Goal: Information Seeking & Learning: Learn about a topic

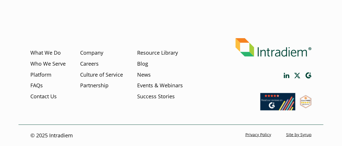
scroll to position [737, 0]
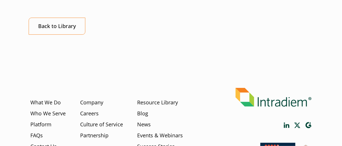
scroll to position [579, 0]
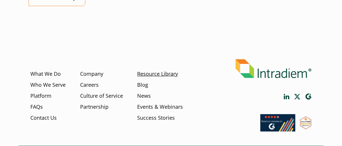
click at [165, 74] on link "Resource Library" at bounding box center [158, 74] width 41 height 8
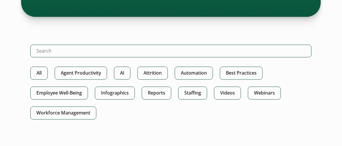
scroll to position [289, 0]
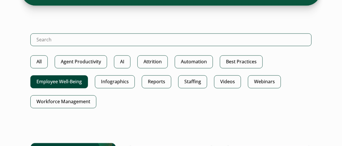
click at [78, 81] on link "Employee Well-Being" at bounding box center [59, 82] width 58 height 13
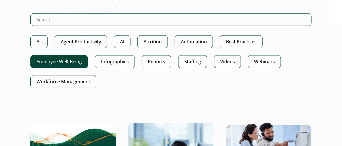
scroll to position [87, 0]
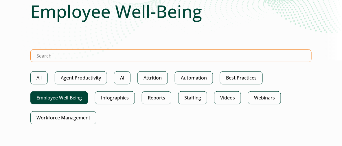
click at [94, 59] on input "Search Intradiem" at bounding box center [171, 56] width 282 height 13
type input "burnout indicator"
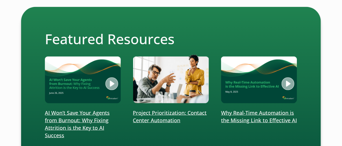
scroll to position [173, 0]
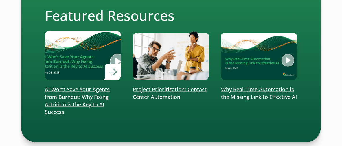
click at [81, 90] on p "AI Won’t Save Your Agents from Burnout: Why Fixing Attrition is the Key to AI S…" at bounding box center [83, 101] width 76 height 30
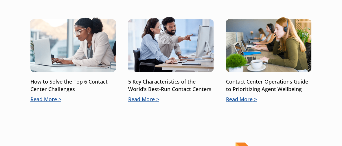
scroll to position [550, 0]
